Goal: Task Accomplishment & Management: Manage account settings

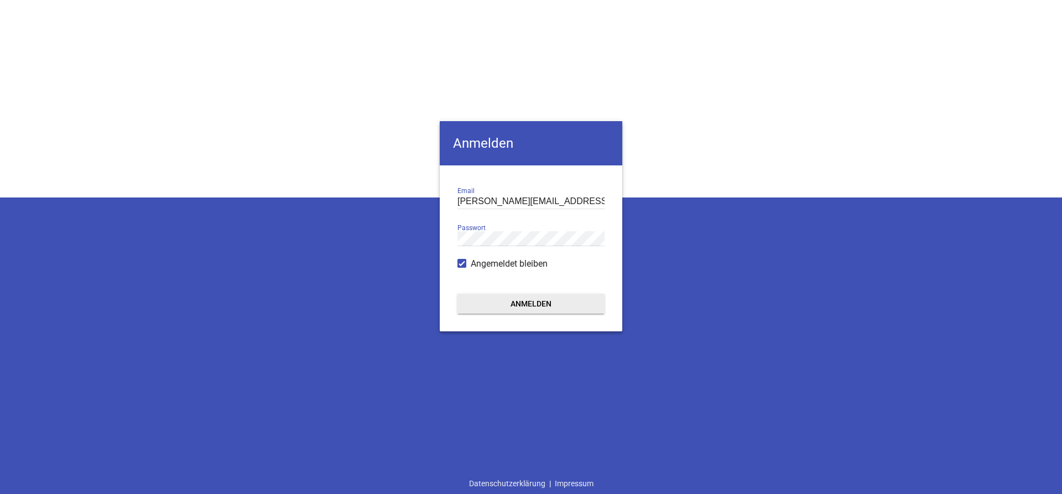
click at [523, 301] on button "Anmelden" at bounding box center [530, 304] width 147 height 20
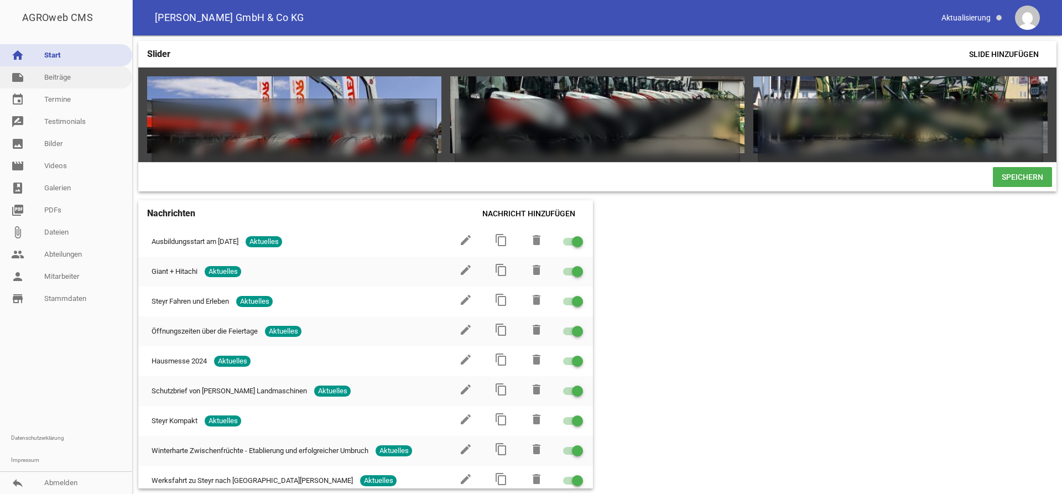
click at [77, 80] on link "note Beiträge" at bounding box center [66, 77] width 132 height 22
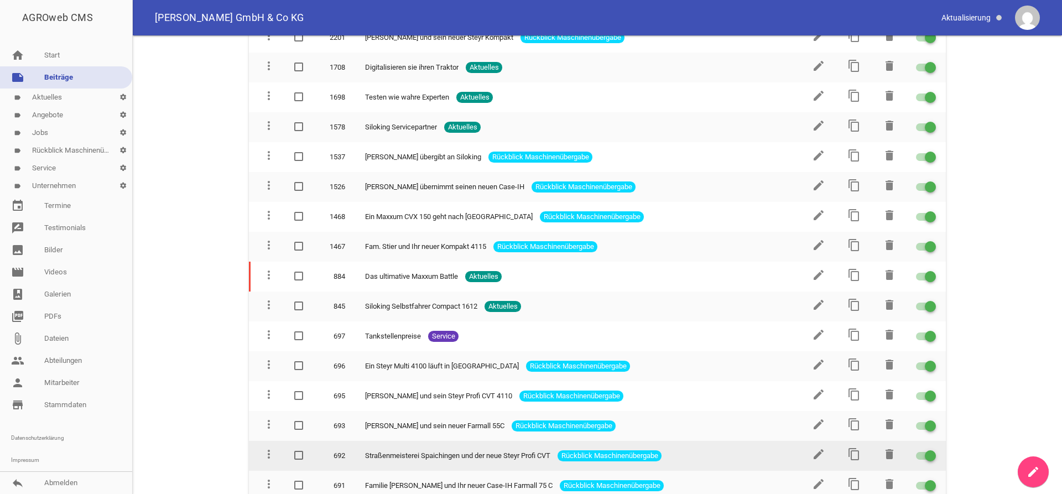
scroll to position [2784, 0]
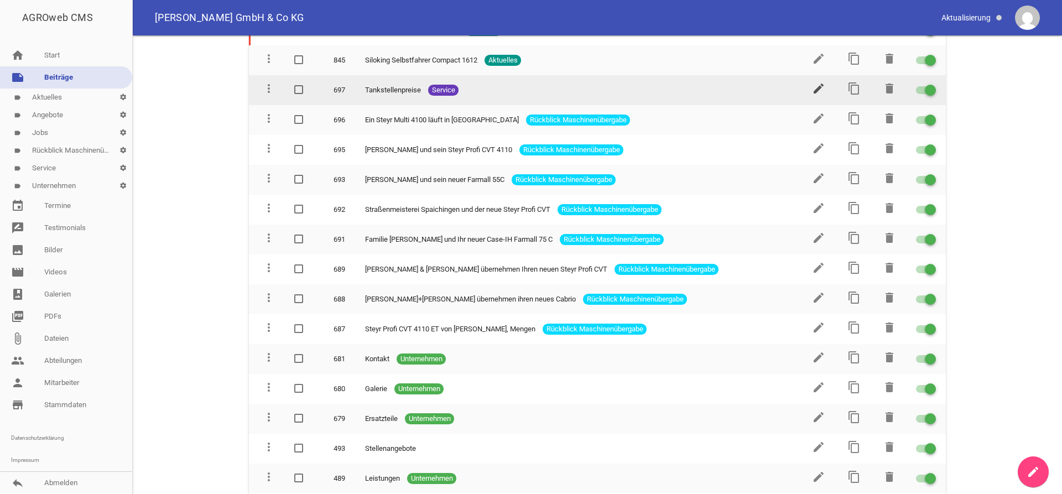
click at [814, 82] on icon "edit" at bounding box center [818, 88] width 13 height 13
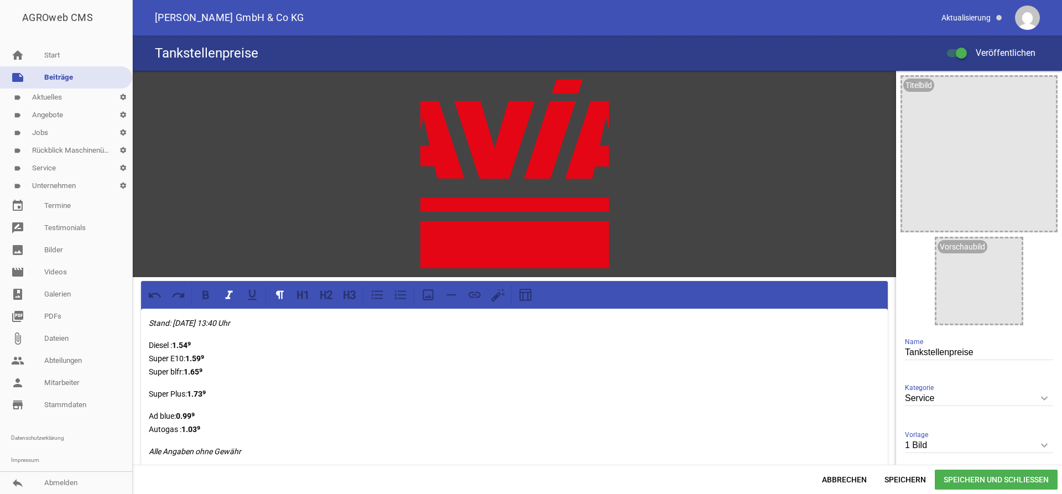
click at [180, 320] on em "Stand: [DATE] 13:40 Uhr" at bounding box center [189, 322] width 81 height 9
click at [1016, 480] on span "Speichern und Schließen" at bounding box center [995, 479] width 123 height 20
